Goal: Browse casually

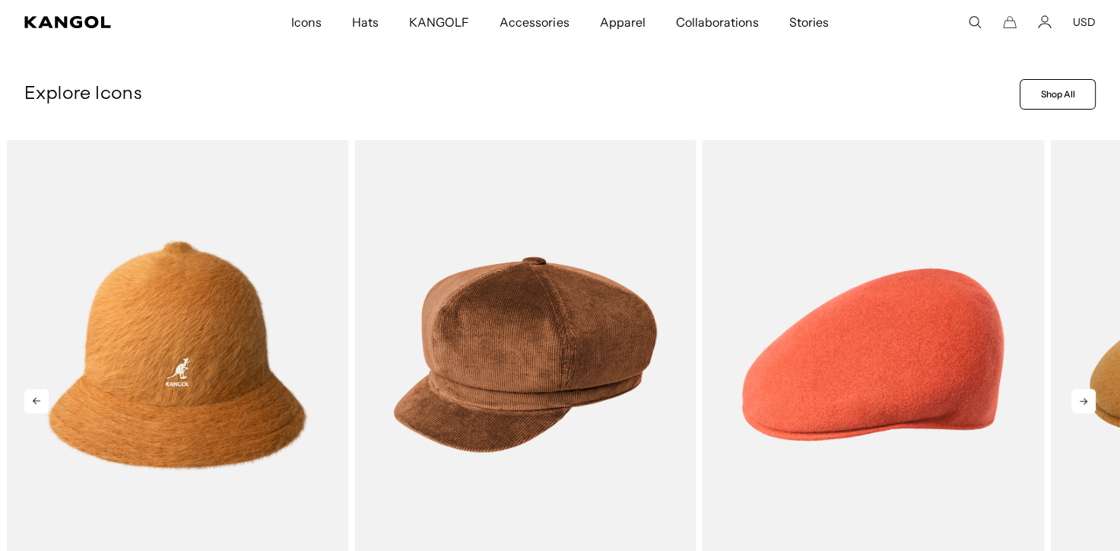
click at [1086, 399] on icon at bounding box center [1084, 401] width 8 height 7
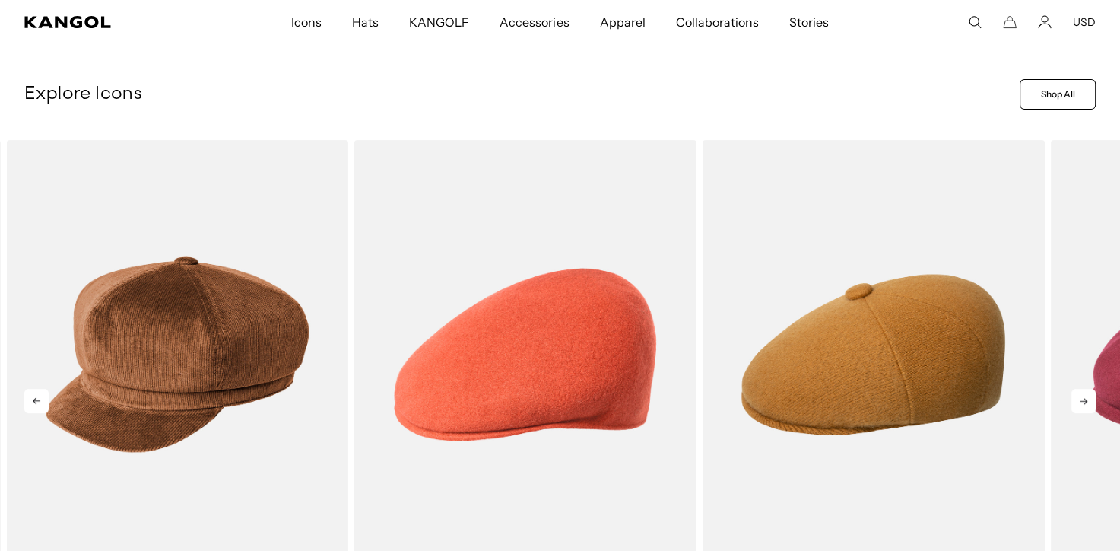
click at [1086, 399] on icon at bounding box center [1084, 401] width 8 height 7
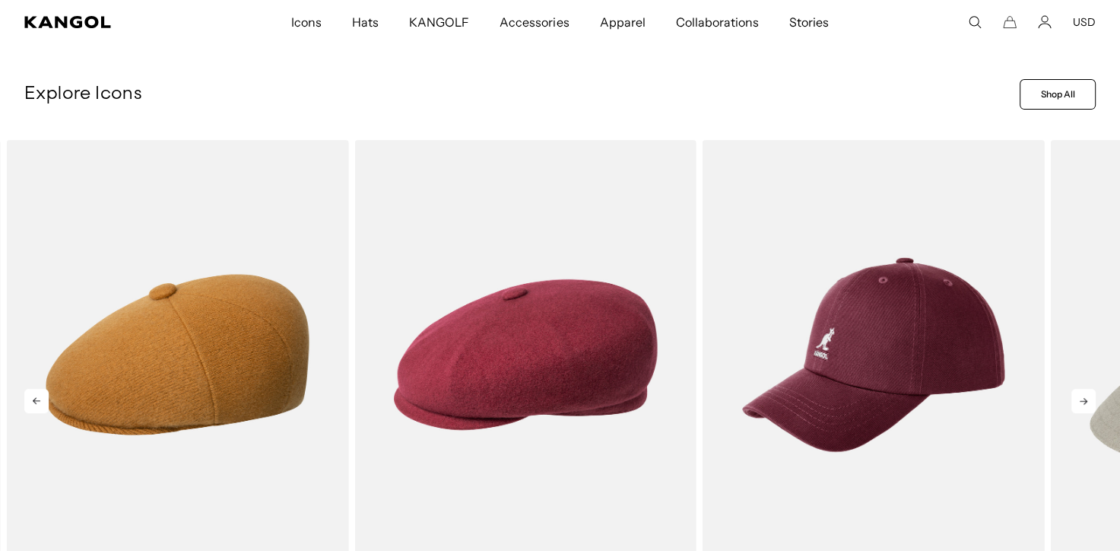
click at [1086, 399] on icon at bounding box center [1084, 401] width 8 height 7
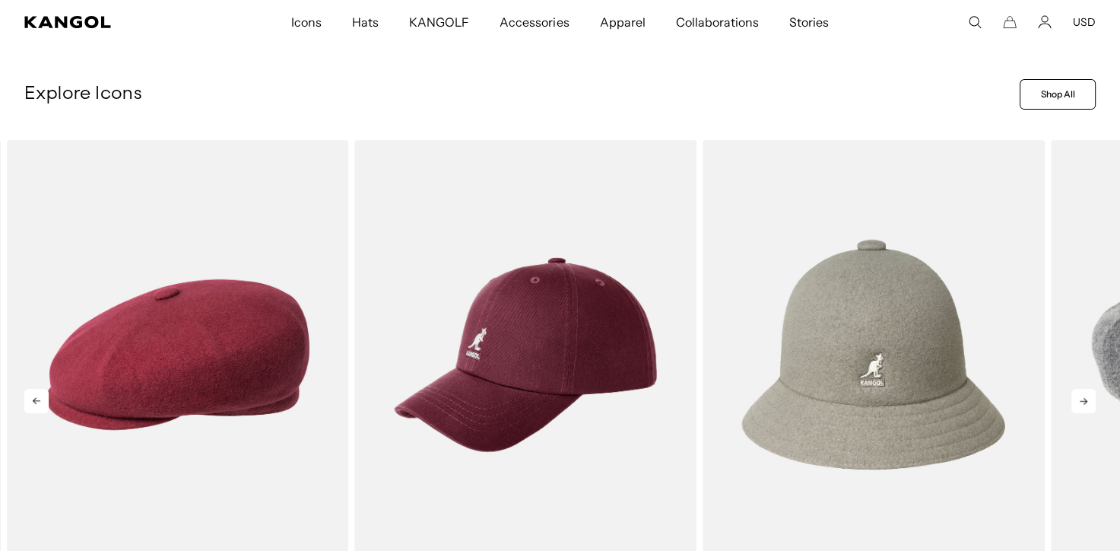
click at [1086, 399] on icon at bounding box center [1084, 401] width 8 height 7
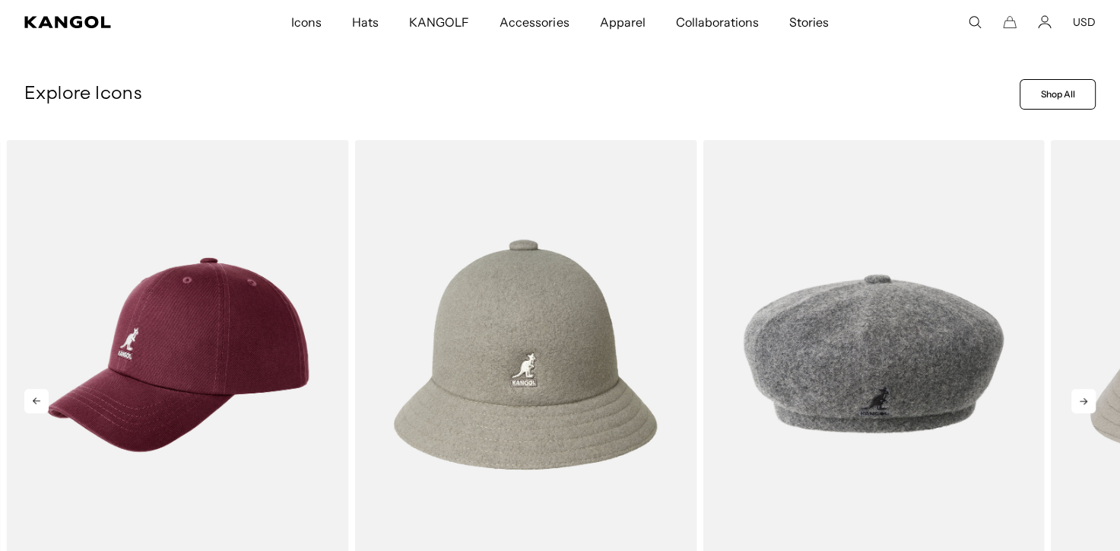
click at [1086, 399] on icon at bounding box center [1084, 401] width 8 height 7
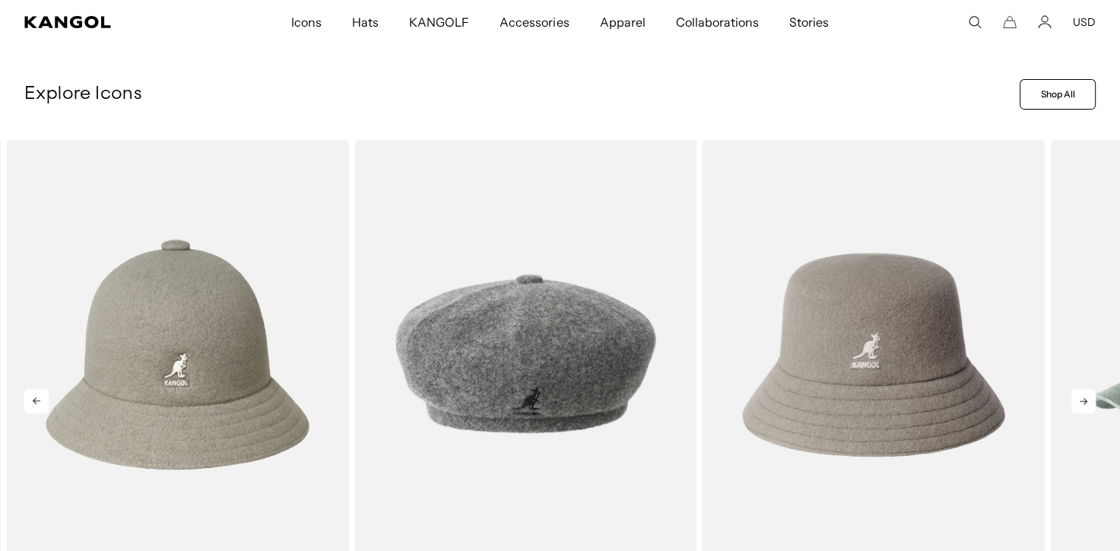
click at [1086, 399] on icon at bounding box center [1084, 401] width 8 height 7
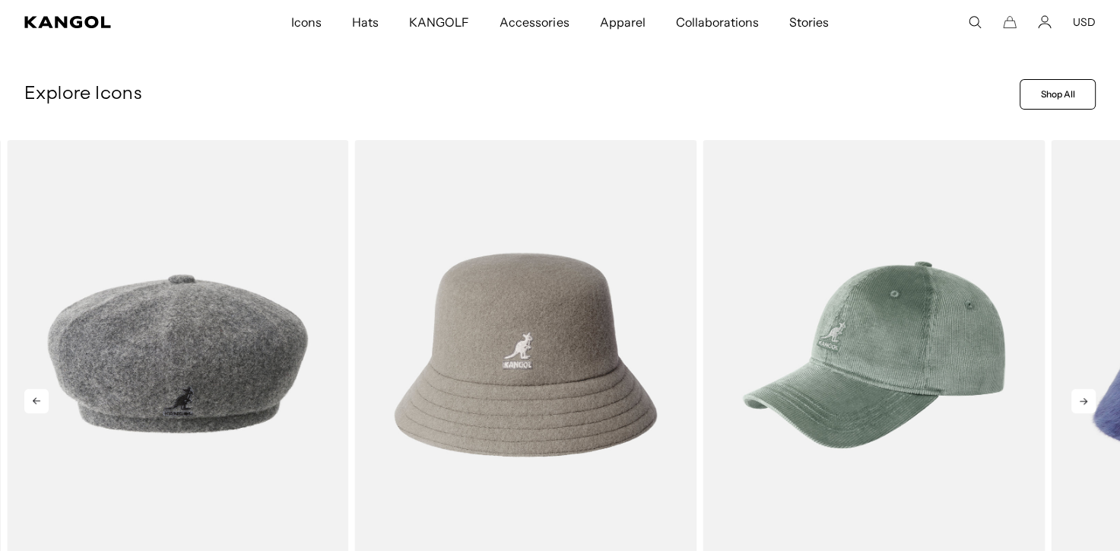
click at [1086, 399] on icon at bounding box center [1084, 401] width 8 height 7
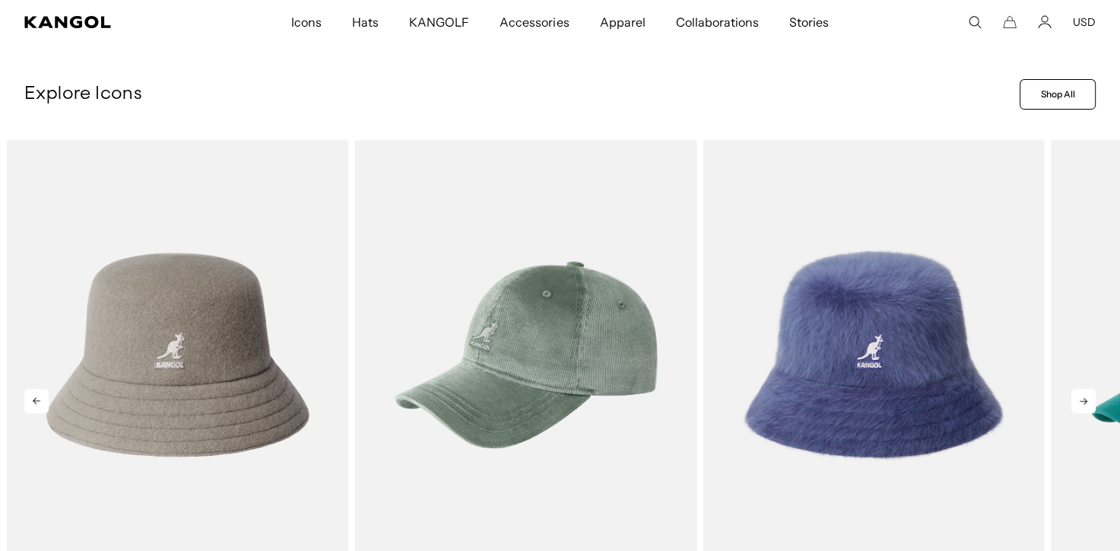
scroll to position [0, 313]
click at [1086, 399] on icon at bounding box center [1084, 401] width 8 height 7
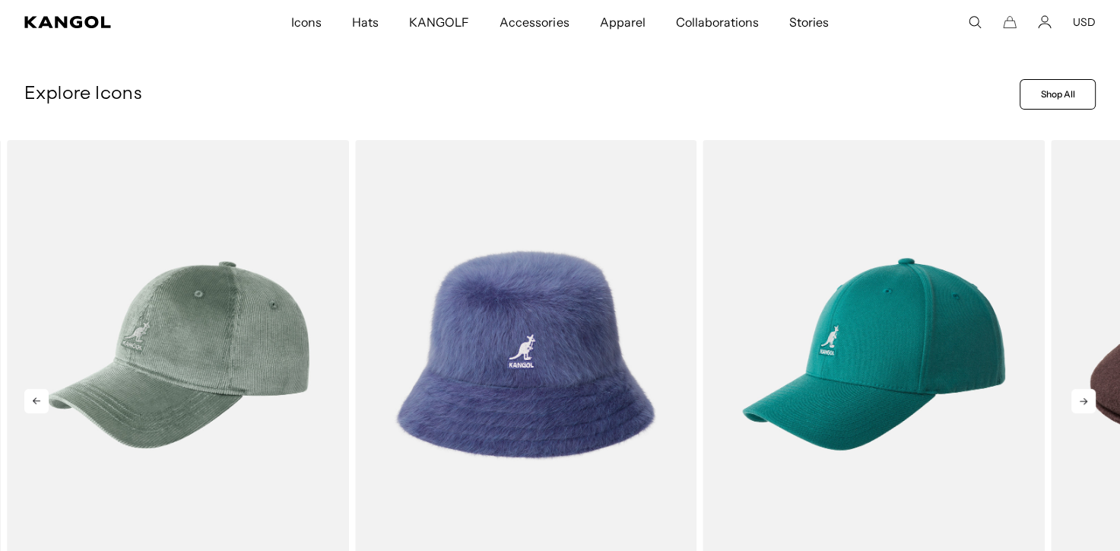
click at [1086, 399] on icon at bounding box center [1084, 401] width 8 height 7
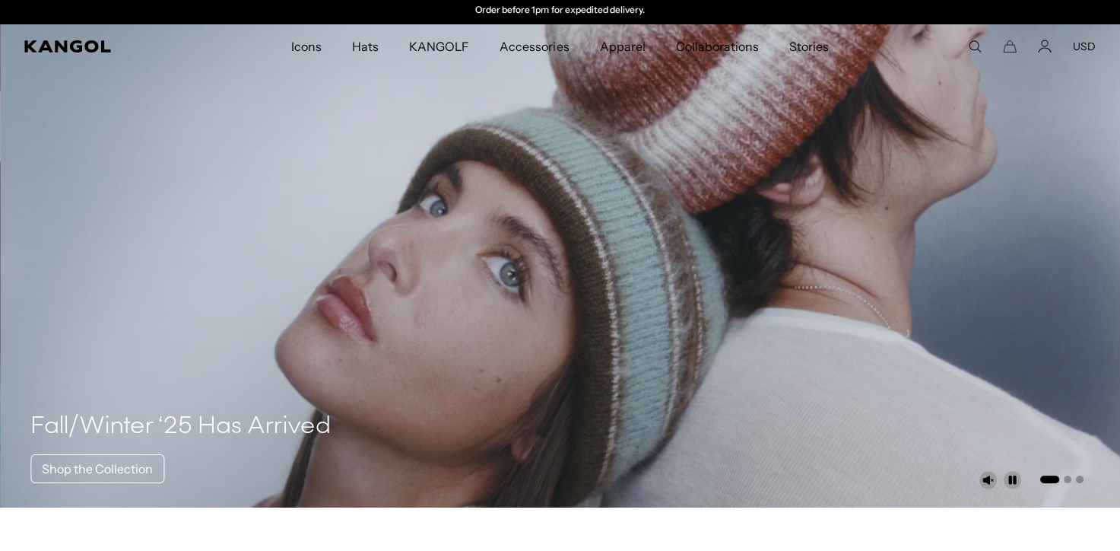
scroll to position [0, 0]
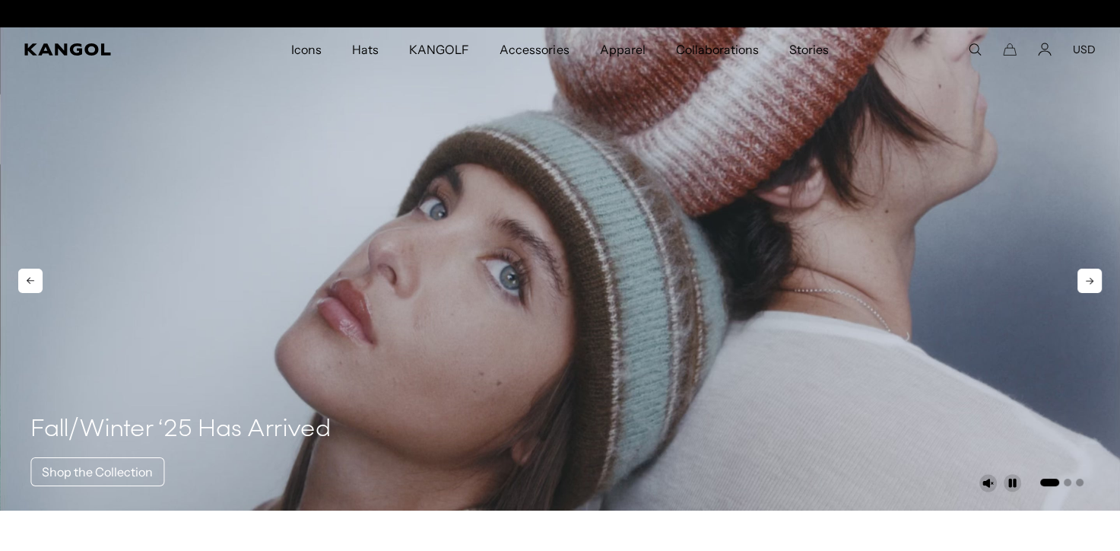
click at [1094, 273] on icon at bounding box center [1090, 280] width 24 height 24
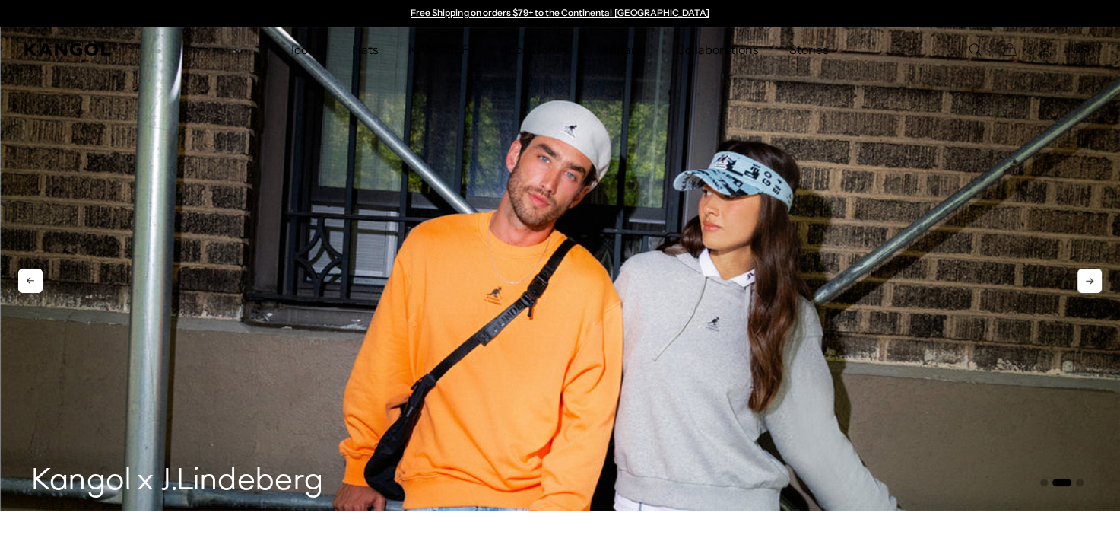
click at [1094, 273] on icon at bounding box center [1090, 280] width 24 height 24
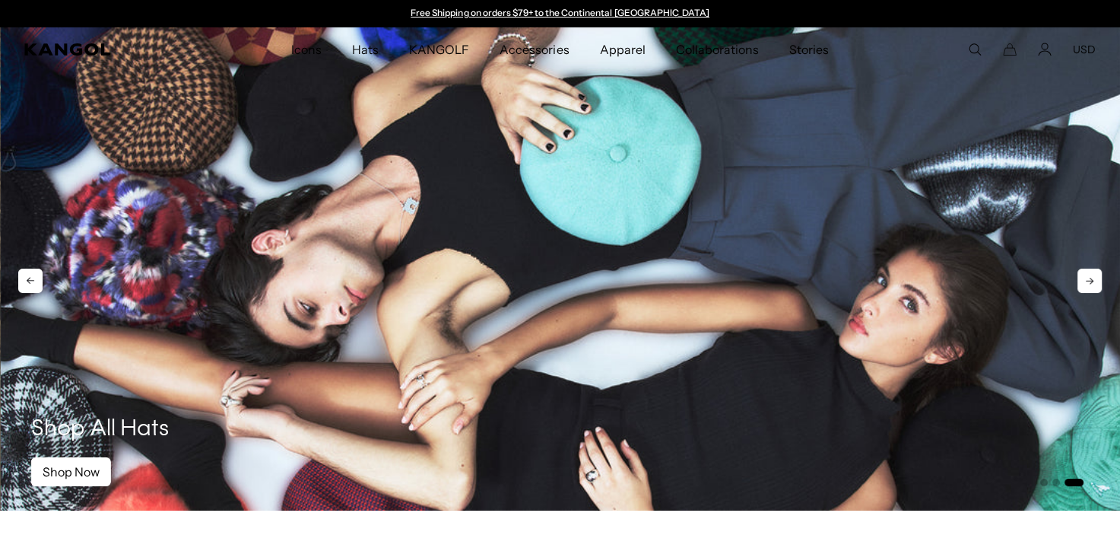
click at [1094, 273] on icon at bounding box center [1090, 280] width 24 height 24
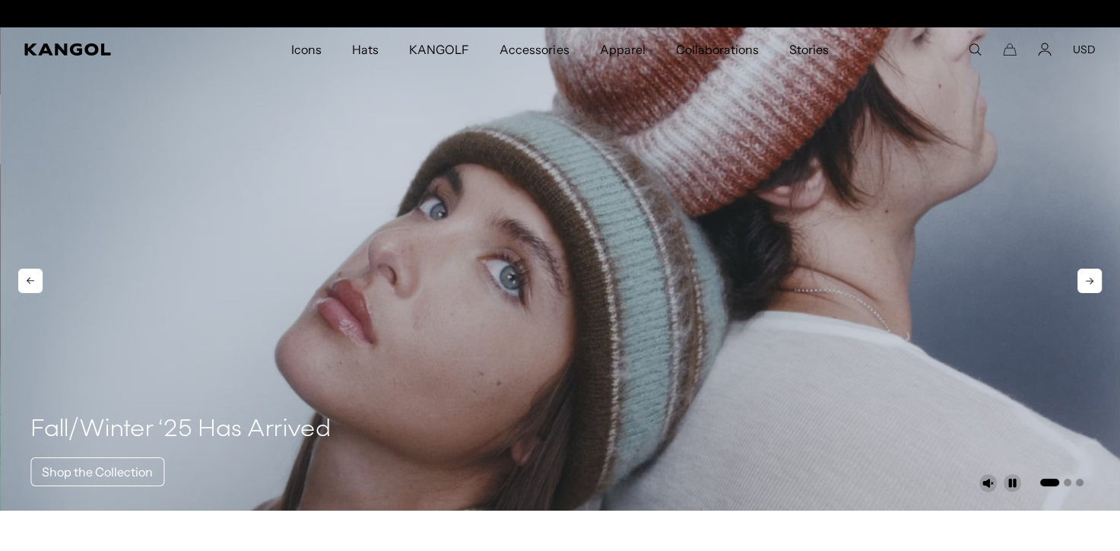
scroll to position [0, 313]
click at [1094, 273] on icon at bounding box center [1090, 280] width 24 height 24
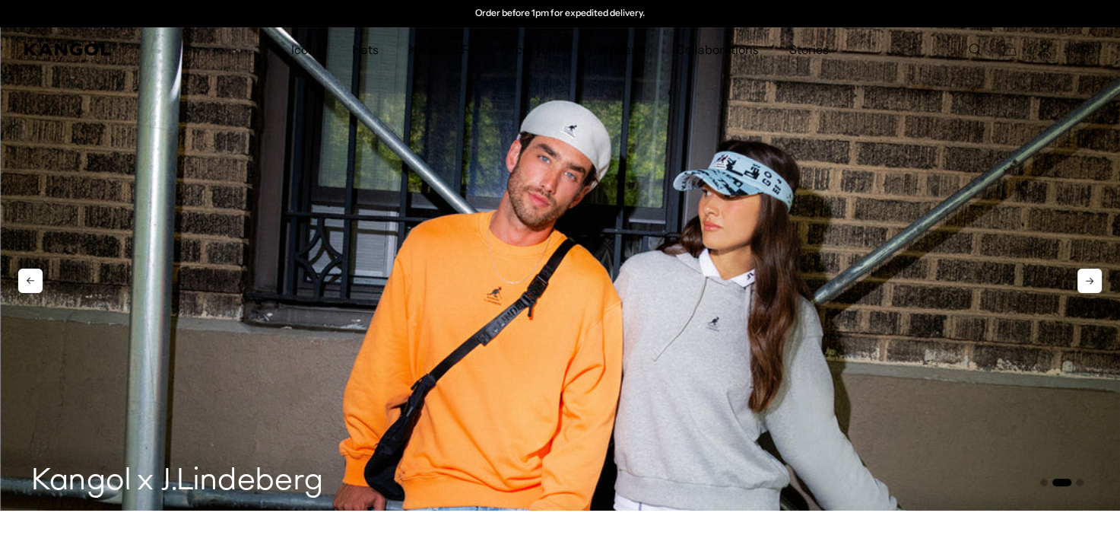
click at [1094, 273] on icon at bounding box center [1090, 280] width 24 height 24
